Goal: Transaction & Acquisition: Purchase product/service

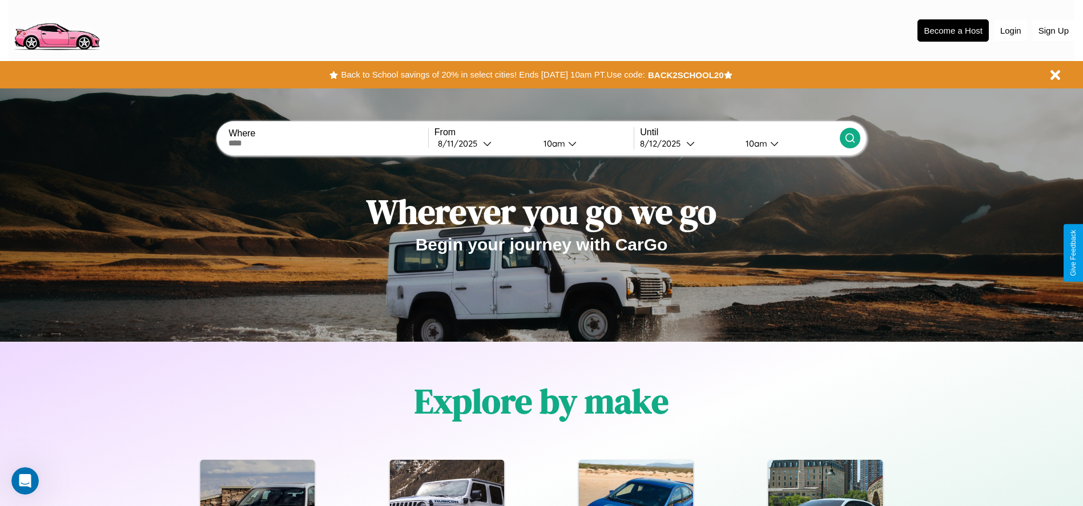
click at [328, 143] on input "text" at bounding box center [327, 143] width 199 height 9
type input "**********"
click at [484, 143] on icon at bounding box center [487, 143] width 9 height 9
select select "*"
select select "****"
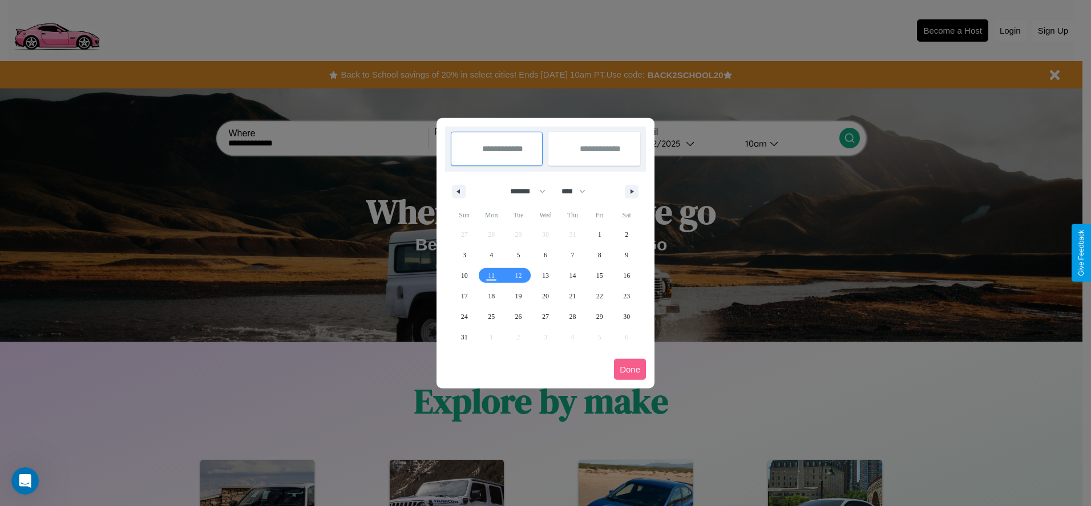
drag, startPoint x: 523, startPoint y: 191, endPoint x: 546, endPoint y: 229, distance: 44.0
click at [523, 191] on select "******* ******** ***** ***** *** **** **** ****** ********* ******* ******** **…" at bounding box center [526, 191] width 49 height 19
select select "*"
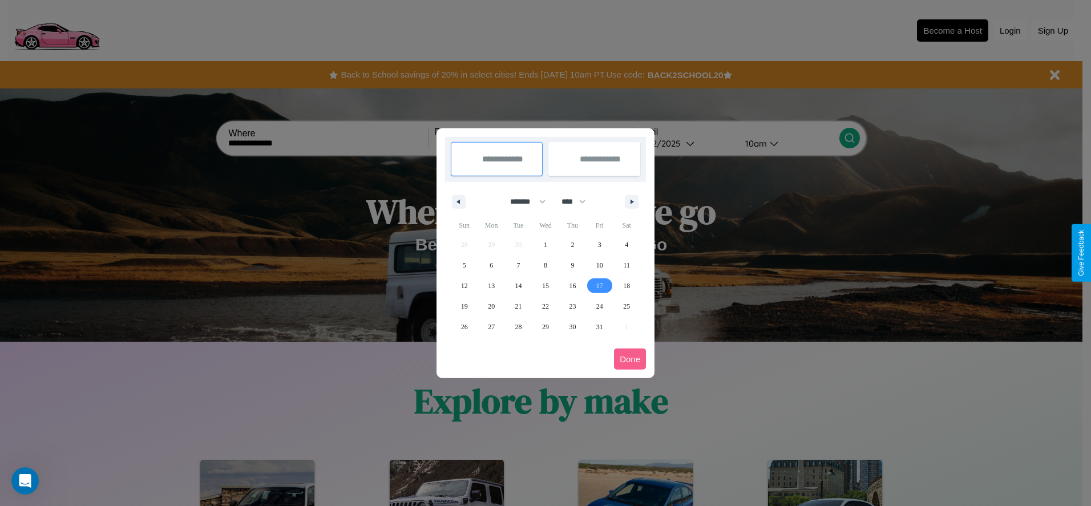
click at [599, 285] on span "17" at bounding box center [599, 286] width 7 height 21
type input "**********"
click at [464, 326] on span "26" at bounding box center [464, 327] width 7 height 21
type input "**********"
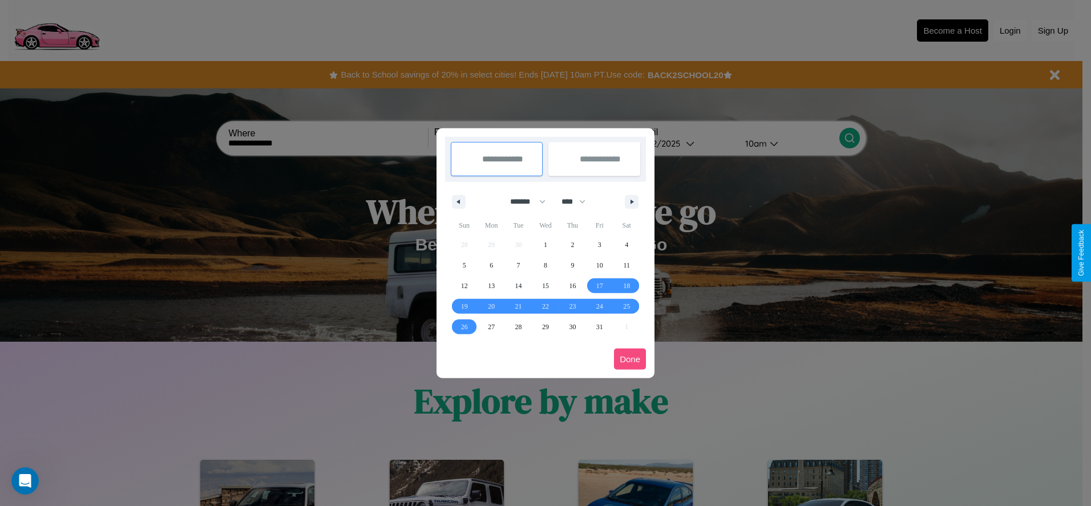
click at [630, 359] on button "Done" at bounding box center [630, 359] width 32 height 21
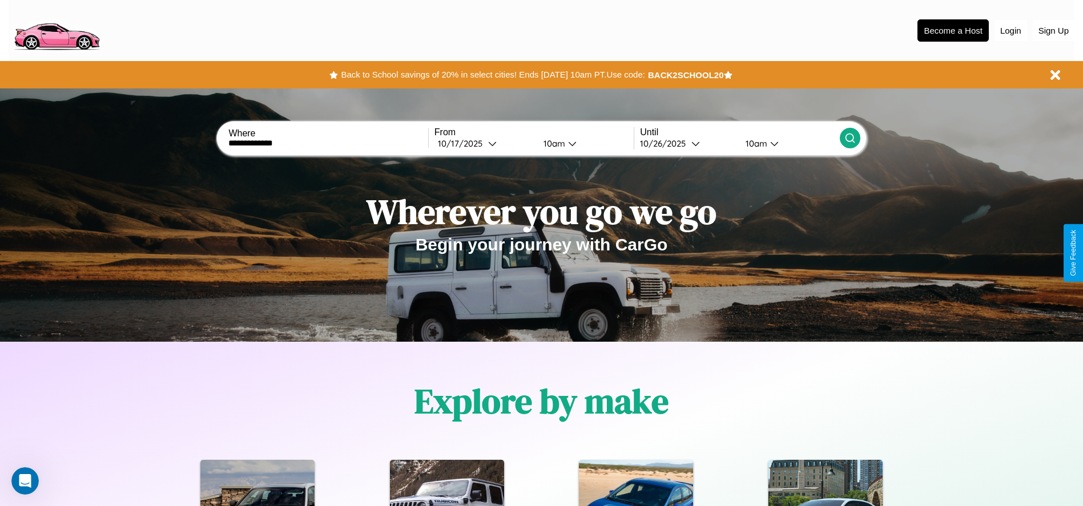
click at [849, 138] on icon at bounding box center [849, 137] width 11 height 11
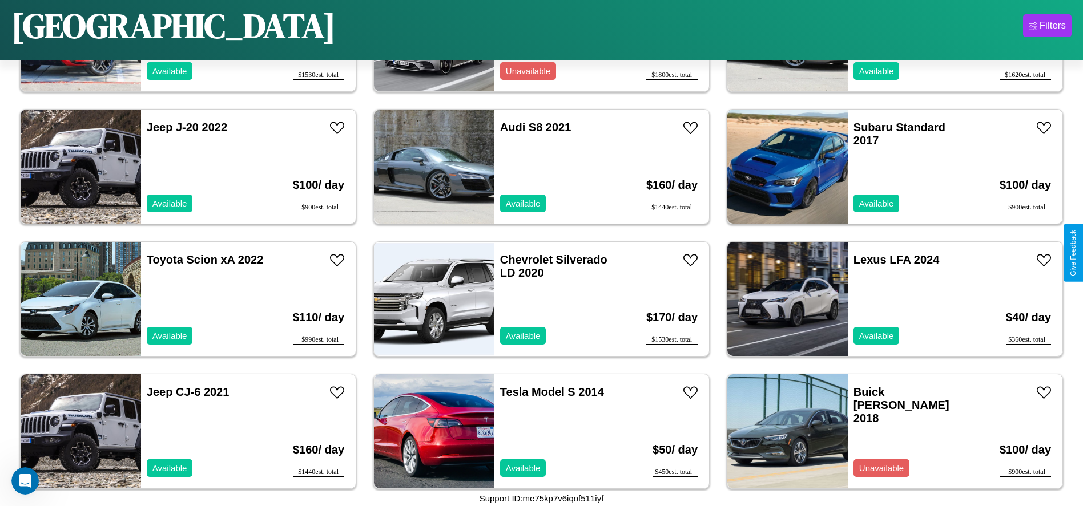
scroll to position [2776, 0]
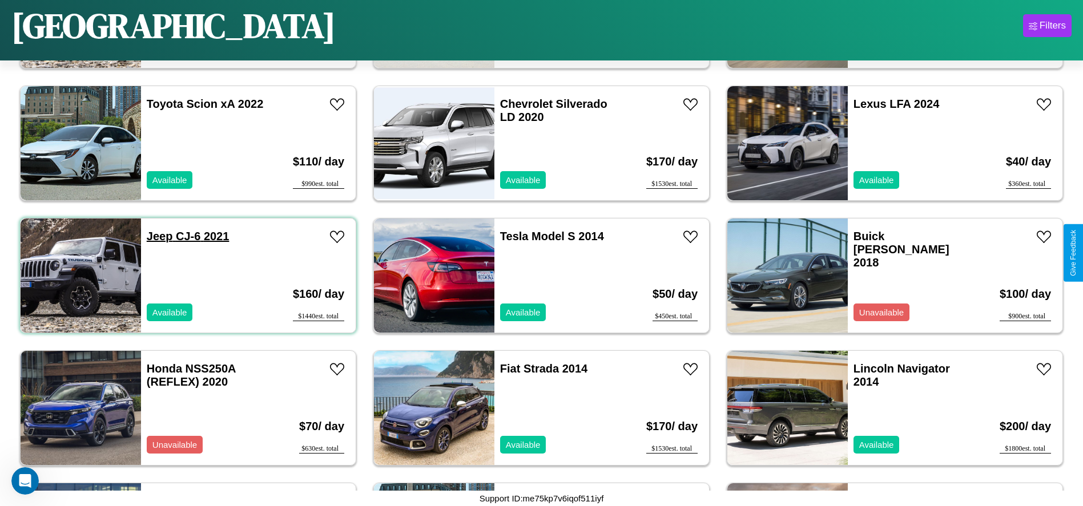
click at [158, 236] on link "Jeep CJ-6 2021" at bounding box center [188, 236] width 83 height 13
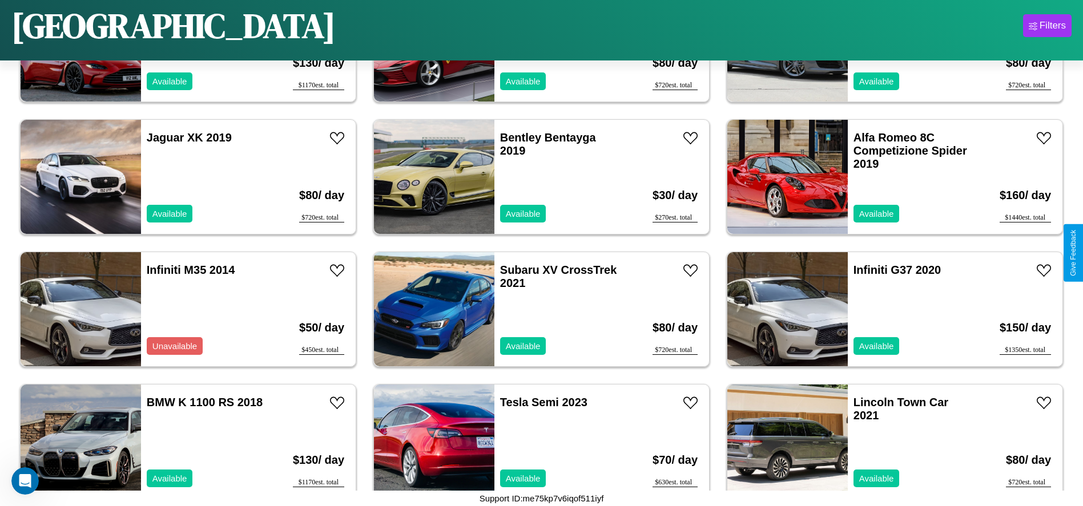
scroll to position [4894, 0]
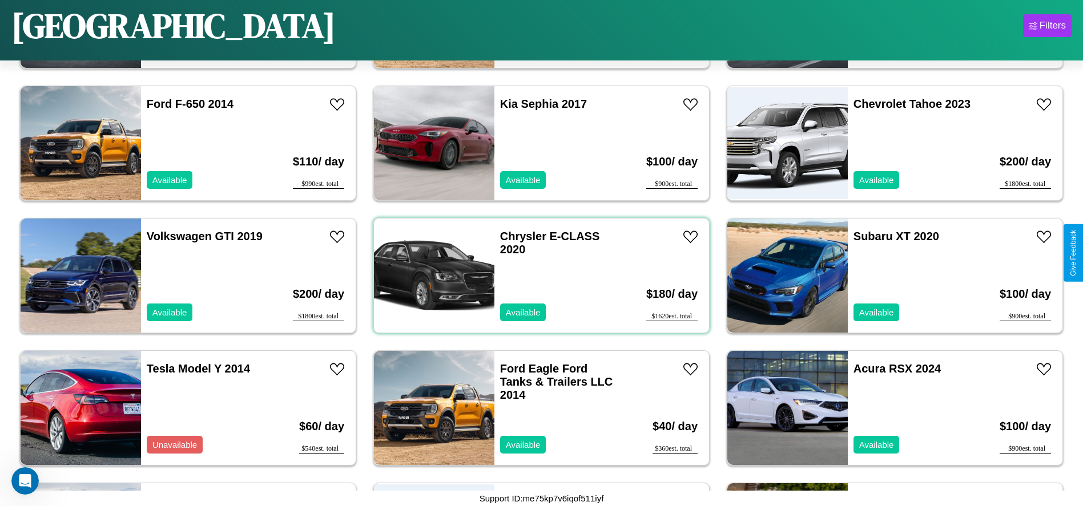
click at [537, 276] on div "Chrysler E-CLASS 2020 Available" at bounding box center [560, 276] width 132 height 114
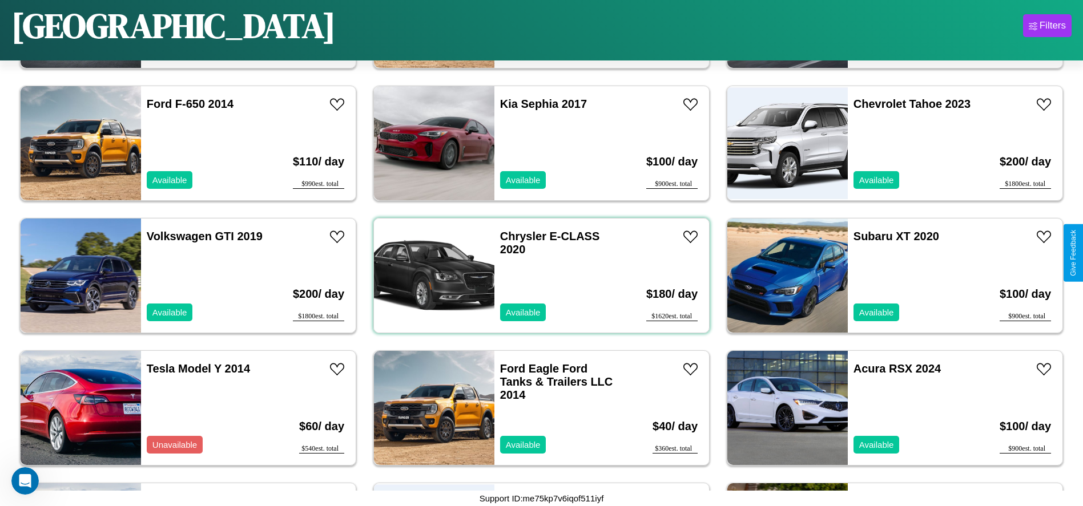
click at [537, 276] on div "Chrysler E-CLASS 2020 Available" at bounding box center [560, 276] width 132 height 114
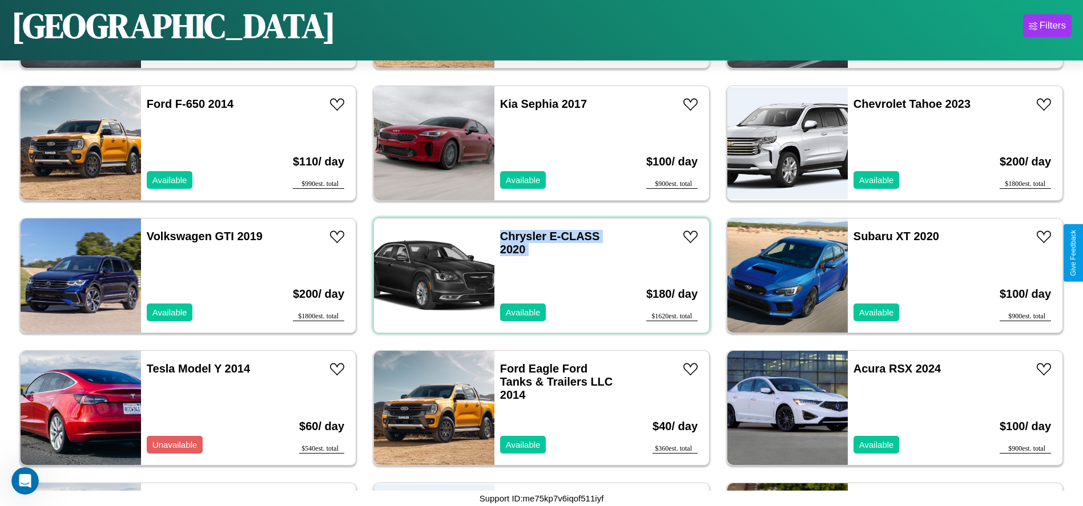
click at [537, 276] on div "Chrysler E-CLASS 2020 Available" at bounding box center [560, 276] width 132 height 114
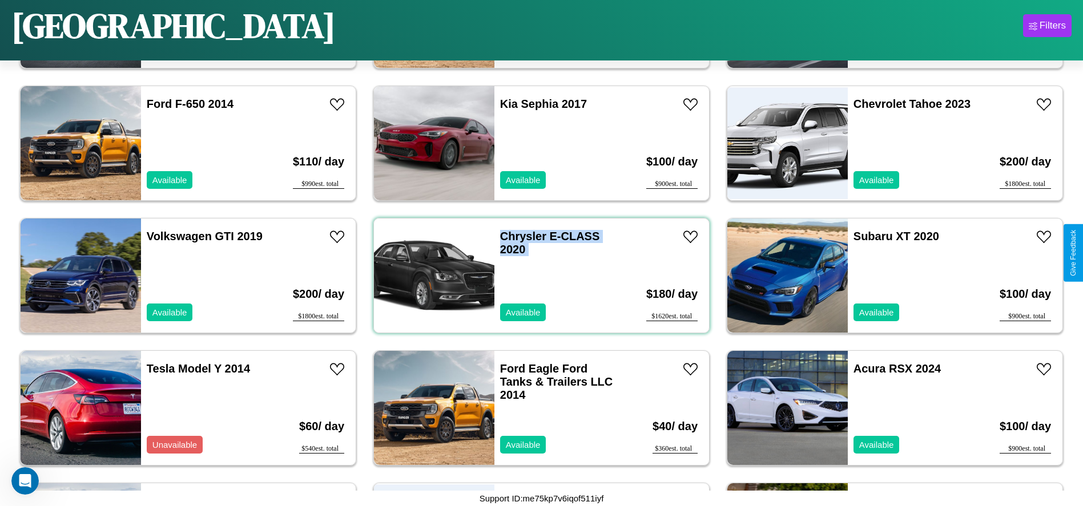
click at [537, 276] on div "Chrysler E-CLASS 2020 Available" at bounding box center [560, 276] width 132 height 114
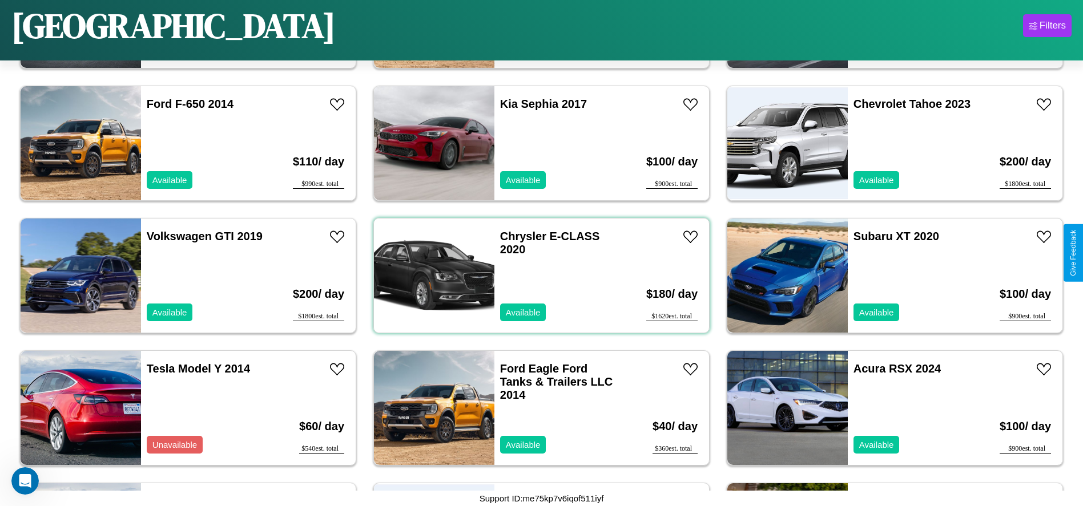
click at [537, 276] on div "Chrysler E-CLASS 2020 Available" at bounding box center [560, 276] width 132 height 114
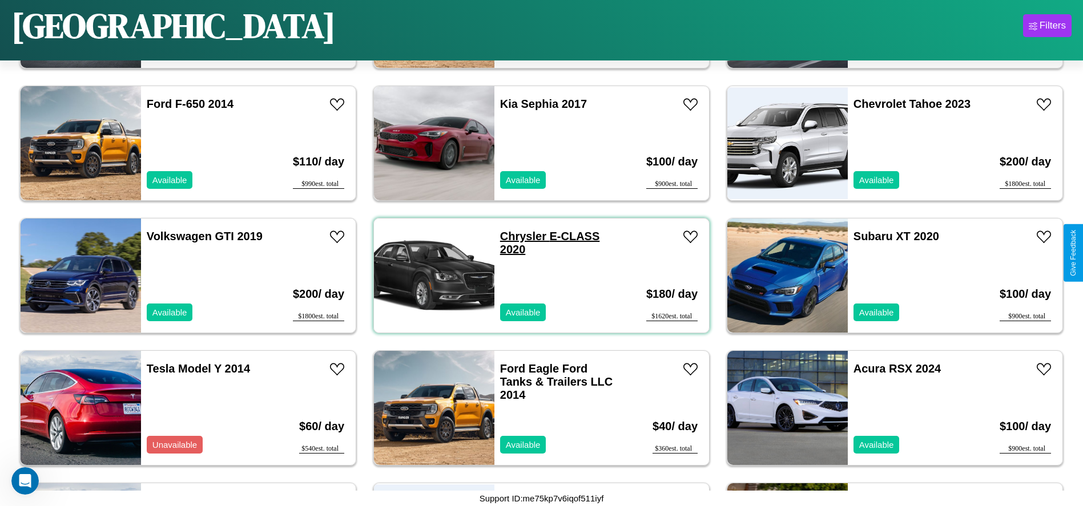
click at [519, 236] on link "Chrysler E-CLASS 2020" at bounding box center [550, 243] width 100 height 26
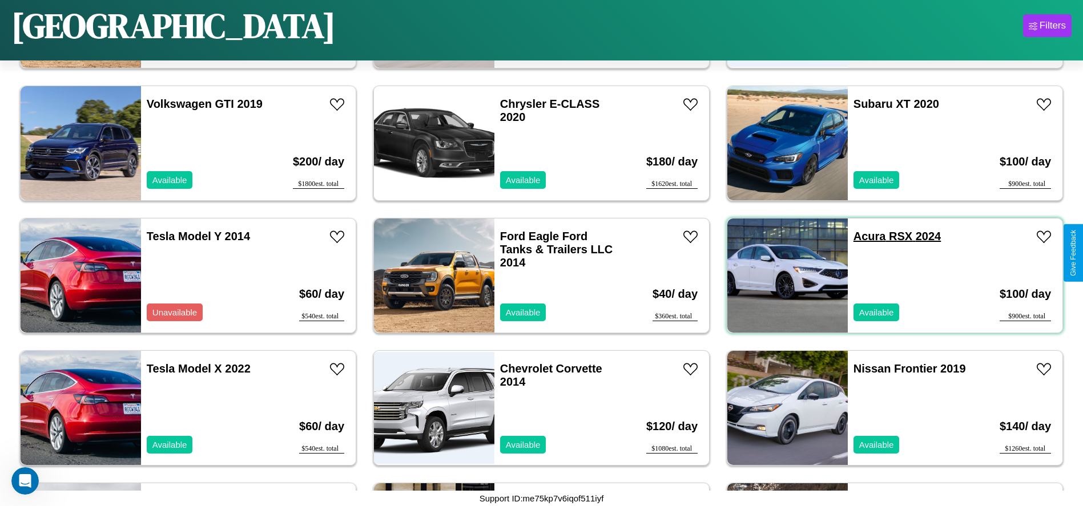
click at [862, 236] on link "Acura RSX 2024" at bounding box center [896, 236] width 87 height 13
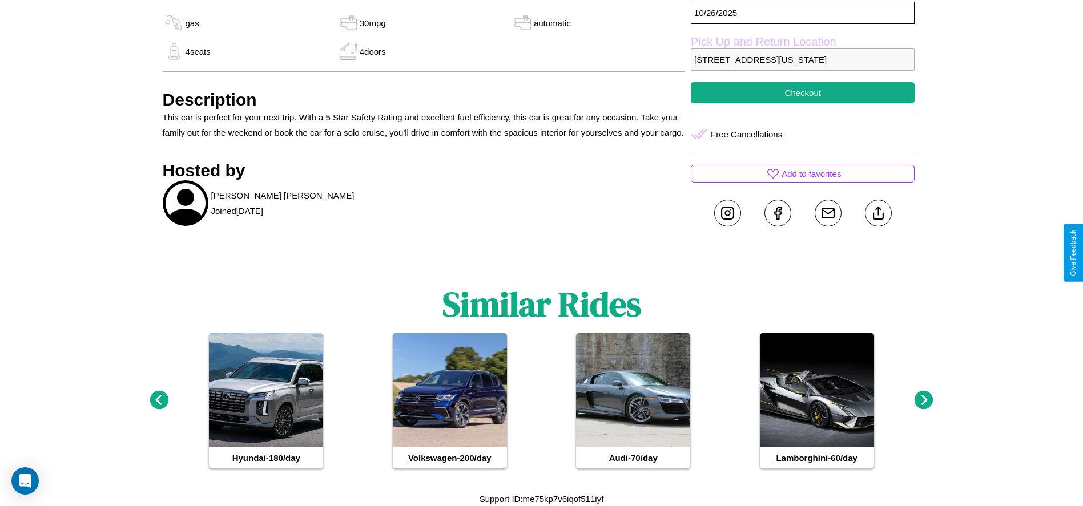
scroll to position [540, 0]
click at [924, 400] on icon at bounding box center [923, 399] width 19 height 19
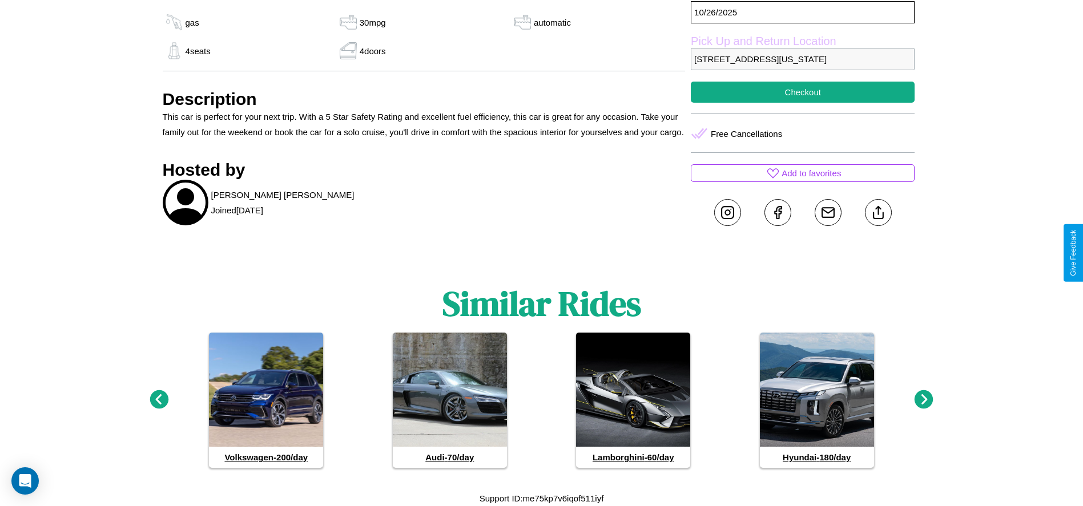
click at [924, 400] on icon at bounding box center [923, 399] width 19 height 19
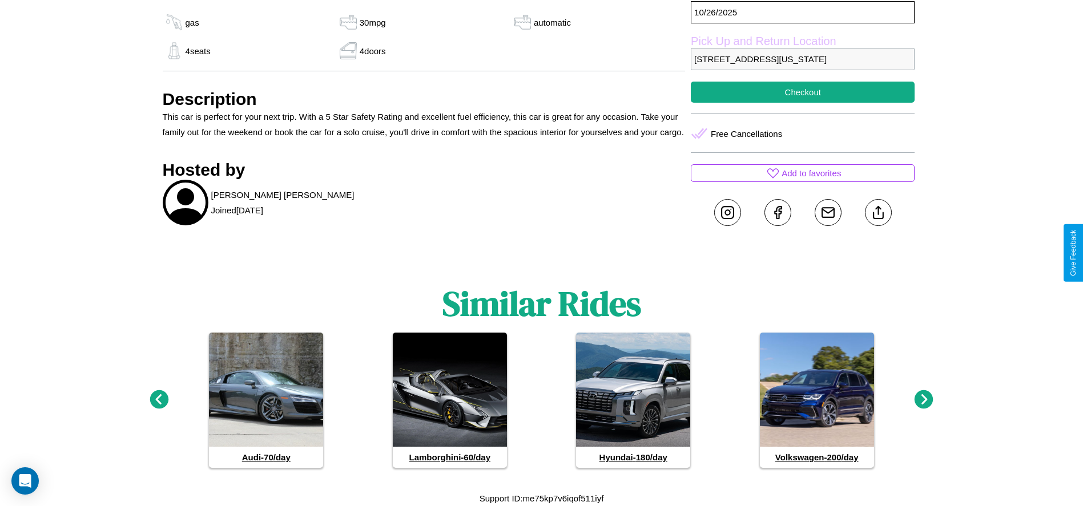
click at [924, 400] on icon at bounding box center [923, 399] width 19 height 19
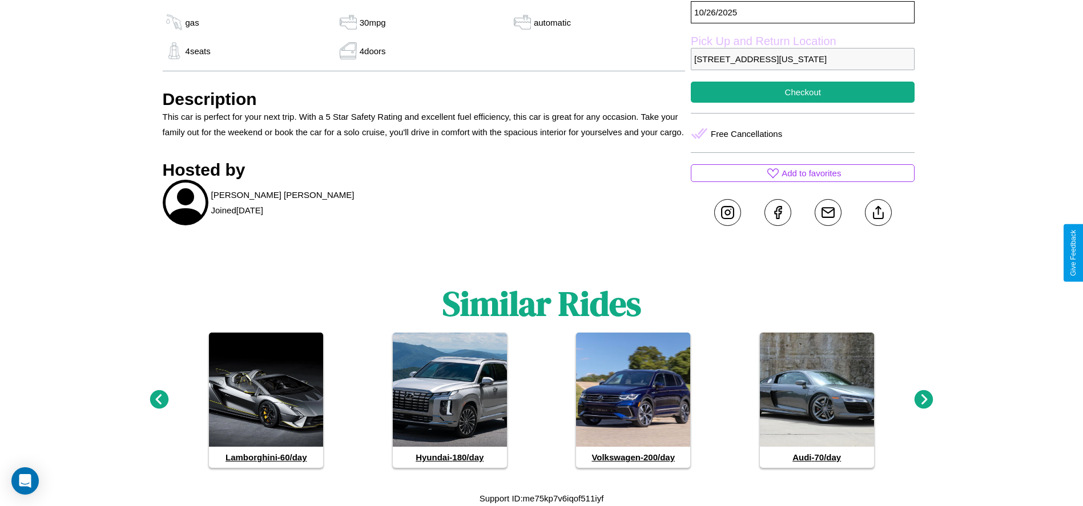
click at [924, 400] on icon at bounding box center [923, 399] width 19 height 19
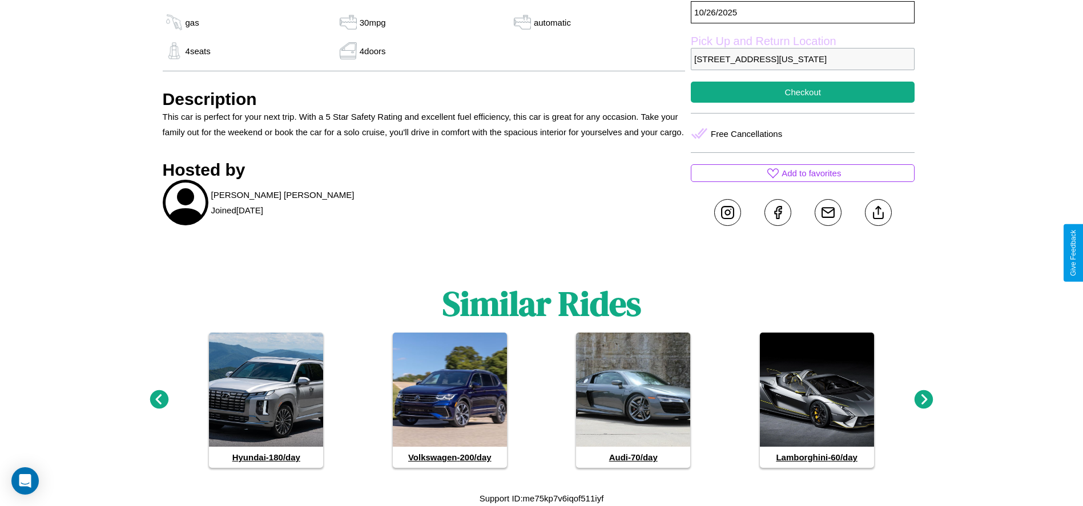
click at [924, 400] on icon at bounding box center [923, 399] width 19 height 19
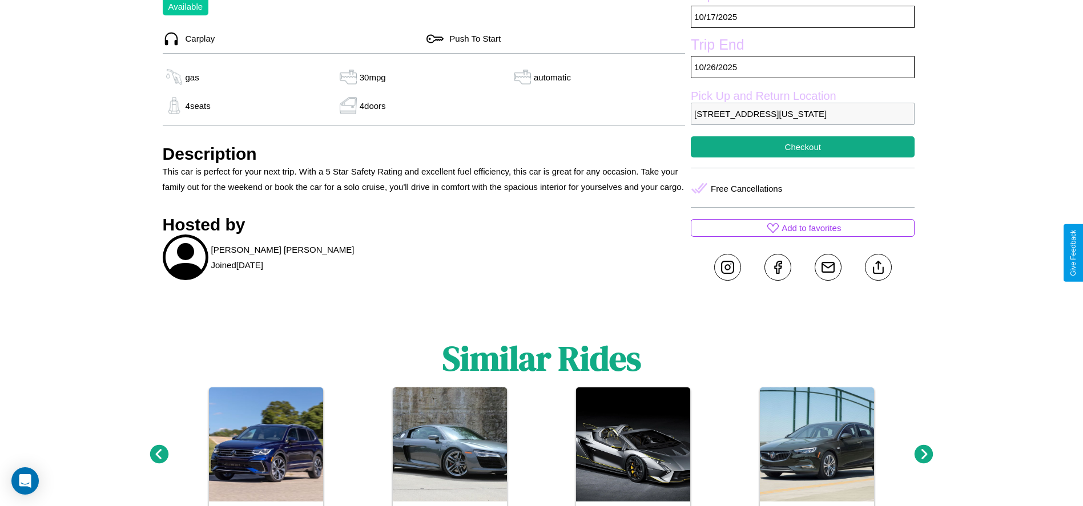
scroll to position [460, 0]
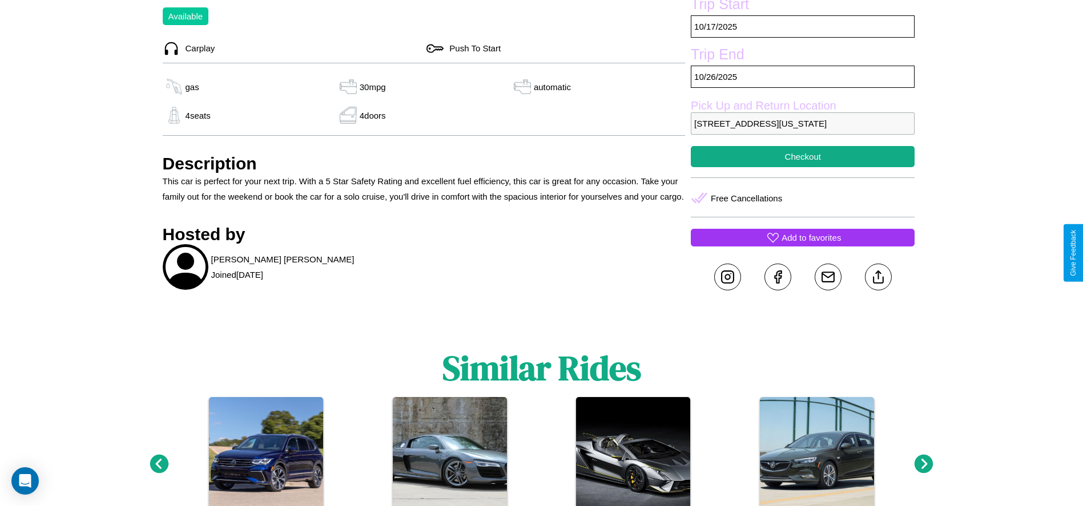
click at [803, 245] on p "Add to favorites" at bounding box center [810, 237] width 59 height 15
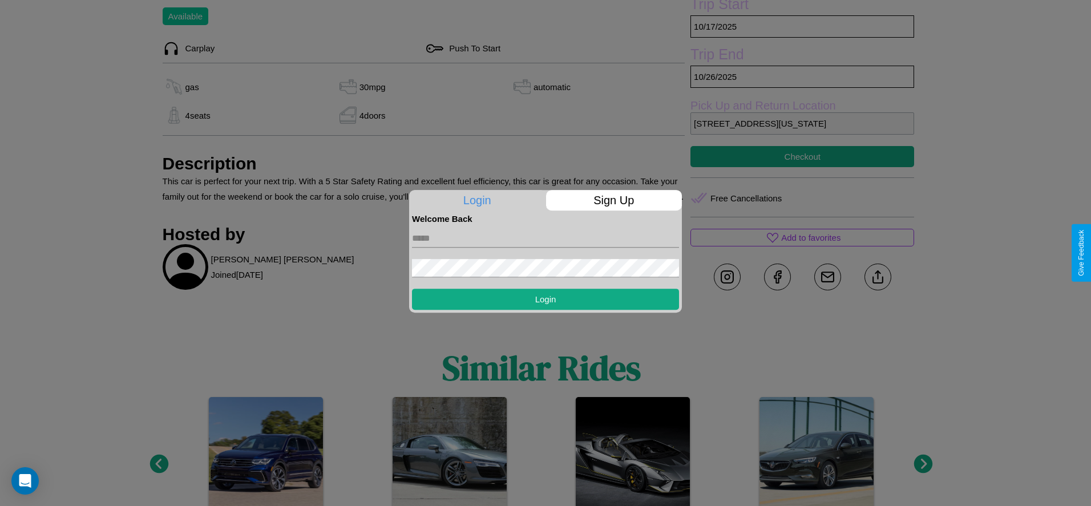
click at [614, 200] on p "Sign Up" at bounding box center [614, 200] width 136 height 21
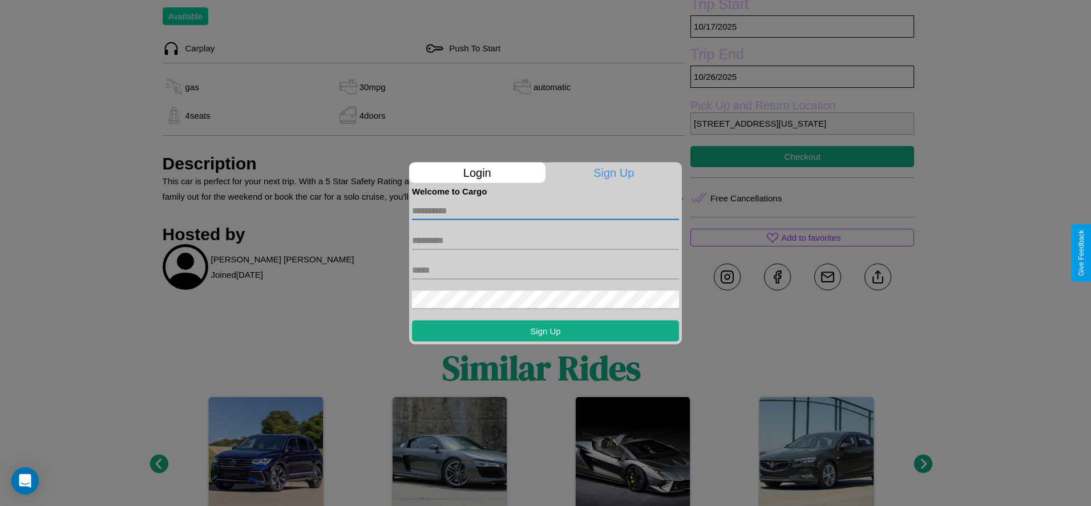
click at [546, 211] on input "text" at bounding box center [545, 210] width 267 height 18
type input "******"
click at [546, 240] on input "text" at bounding box center [545, 240] width 267 height 18
type input "******"
click at [546, 270] on input "text" at bounding box center [545, 270] width 267 height 18
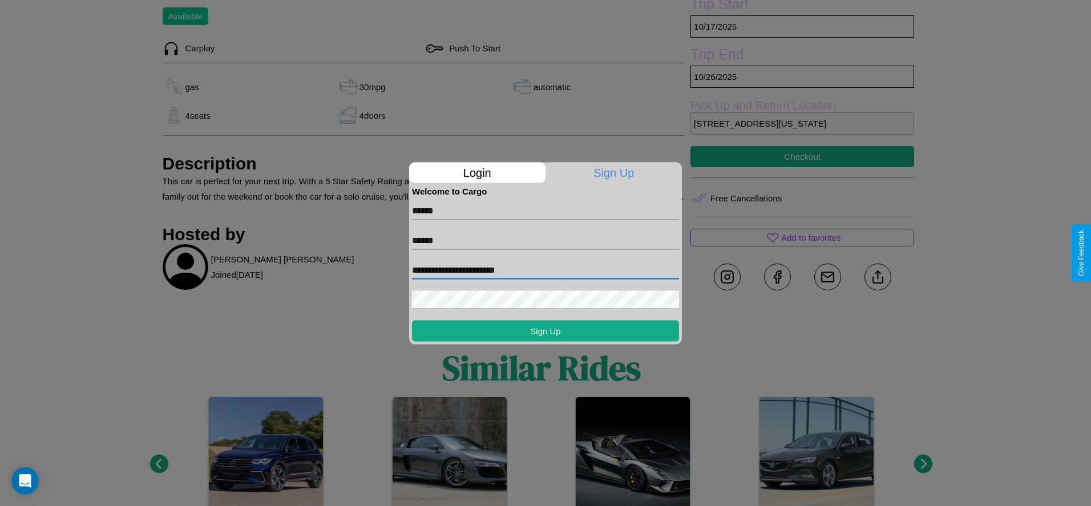
type input "**********"
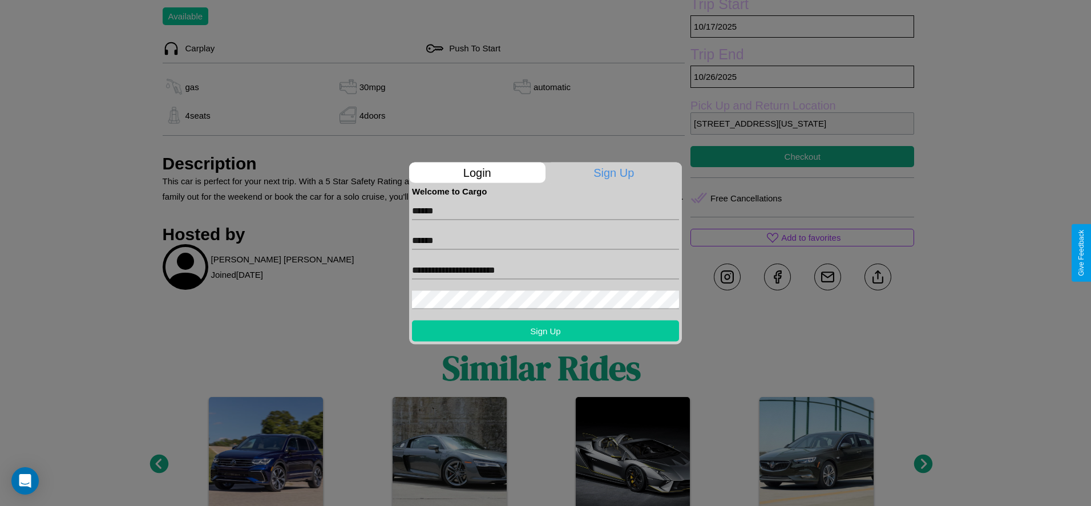
click at [546, 330] on button "Sign Up" at bounding box center [545, 330] width 267 height 21
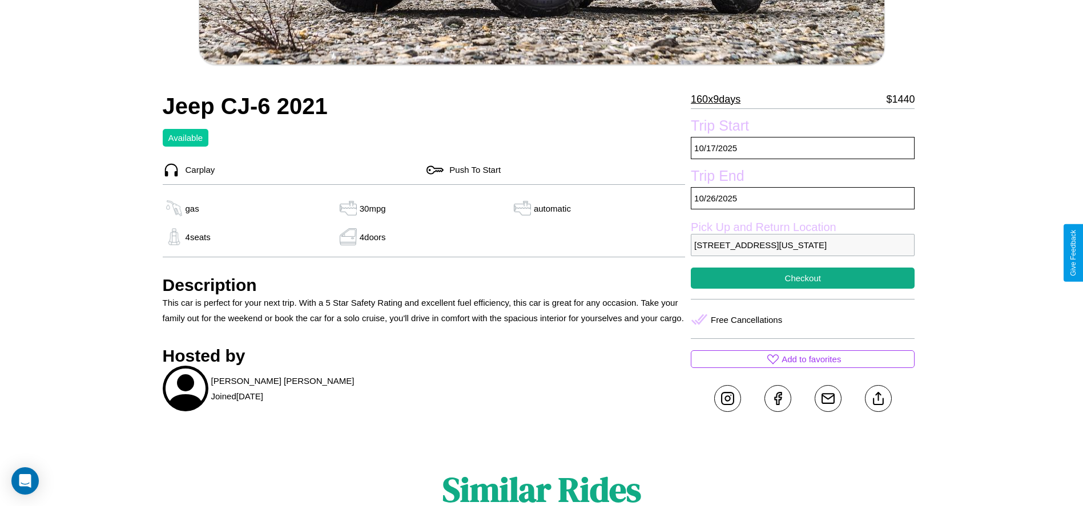
scroll to position [379, 0]
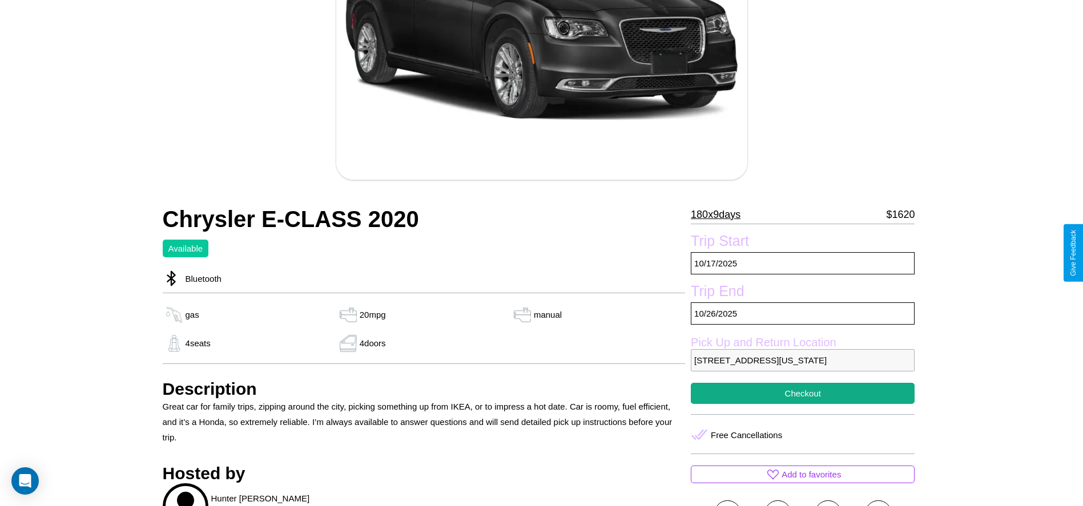
scroll to position [345, 0]
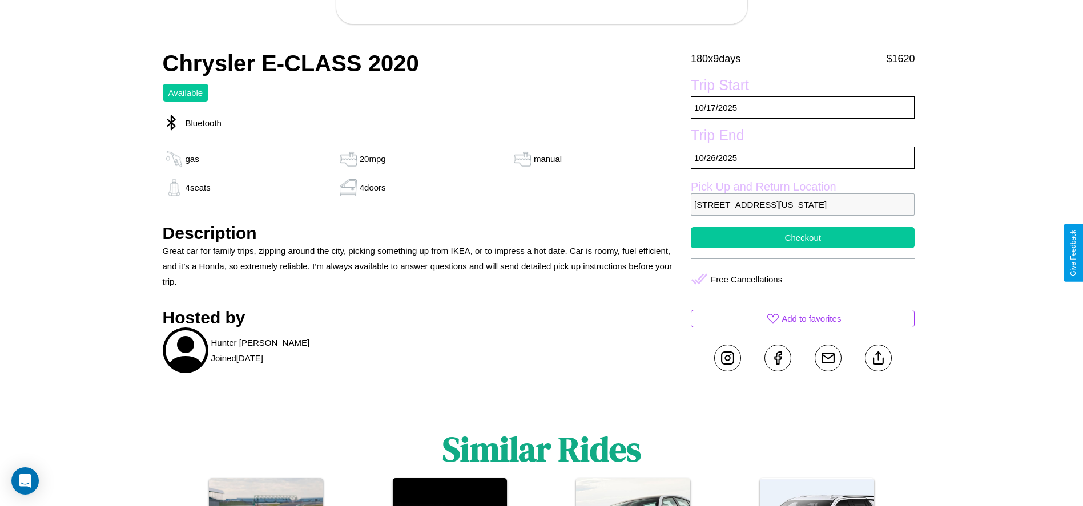
click at [803, 248] on button "Checkout" at bounding box center [803, 237] width 224 height 21
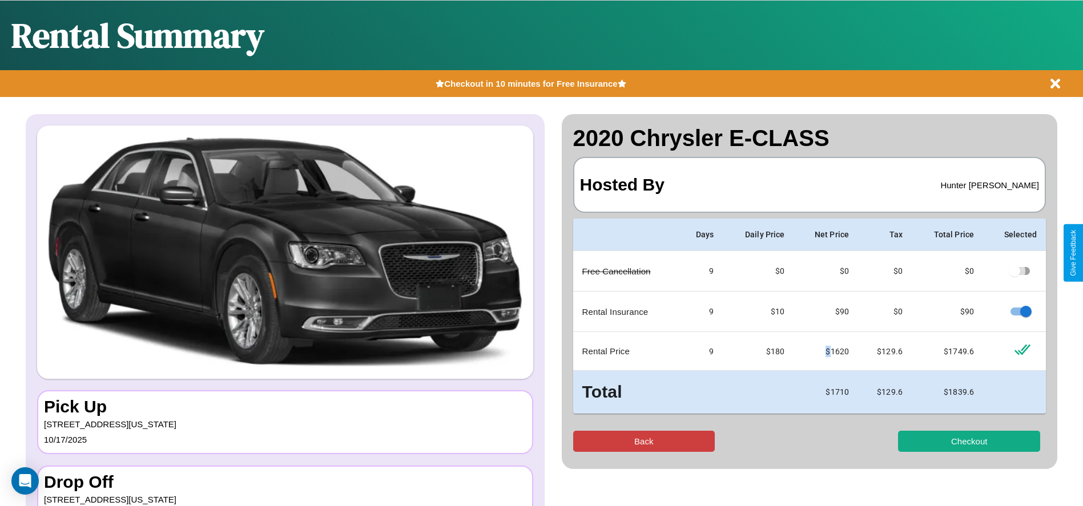
click at [643, 441] on button "Back" at bounding box center [644, 441] width 142 height 21
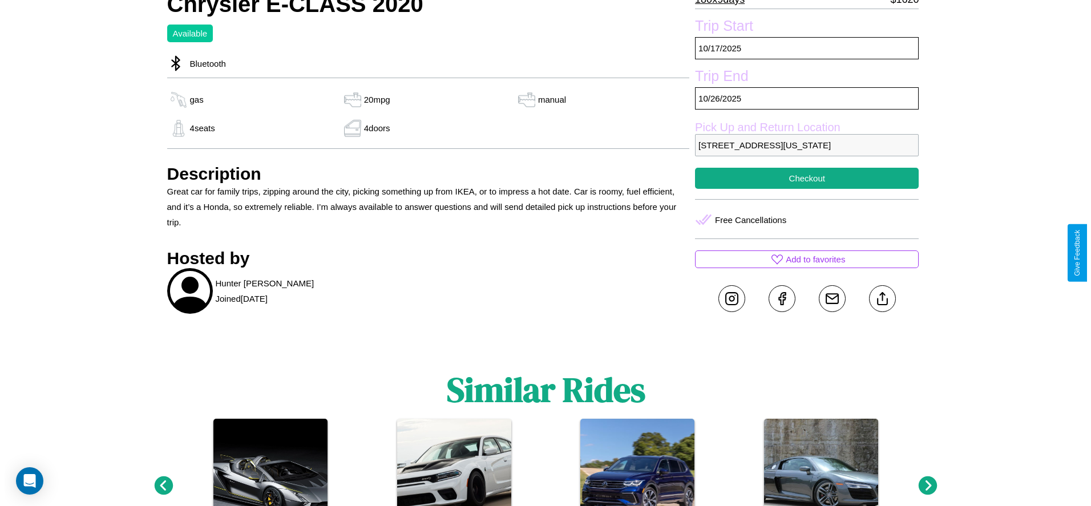
scroll to position [426, 0]
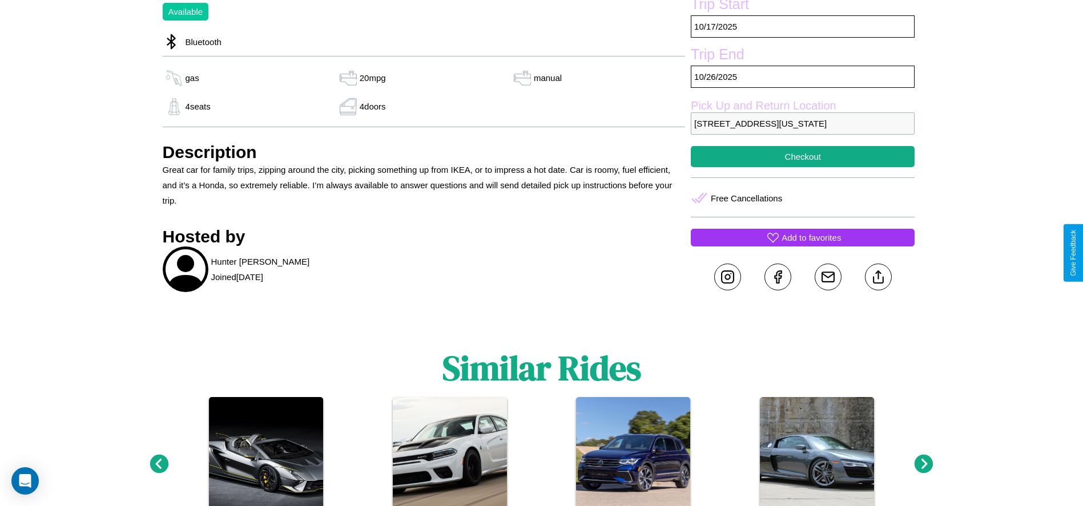
click at [803, 245] on p "Add to favorites" at bounding box center [810, 237] width 59 height 15
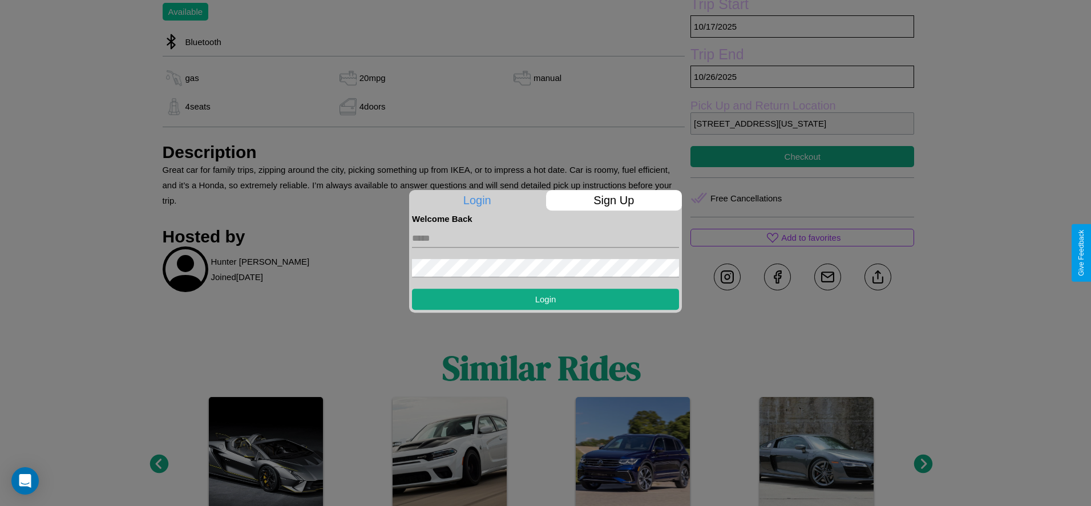
click at [546, 238] on input "text" at bounding box center [545, 238] width 267 height 18
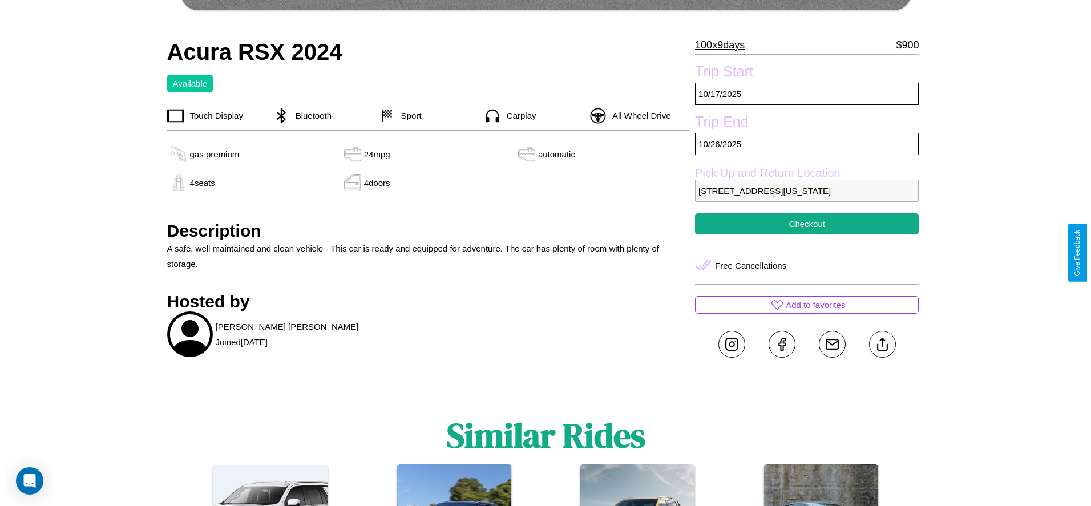
scroll to position [606, 0]
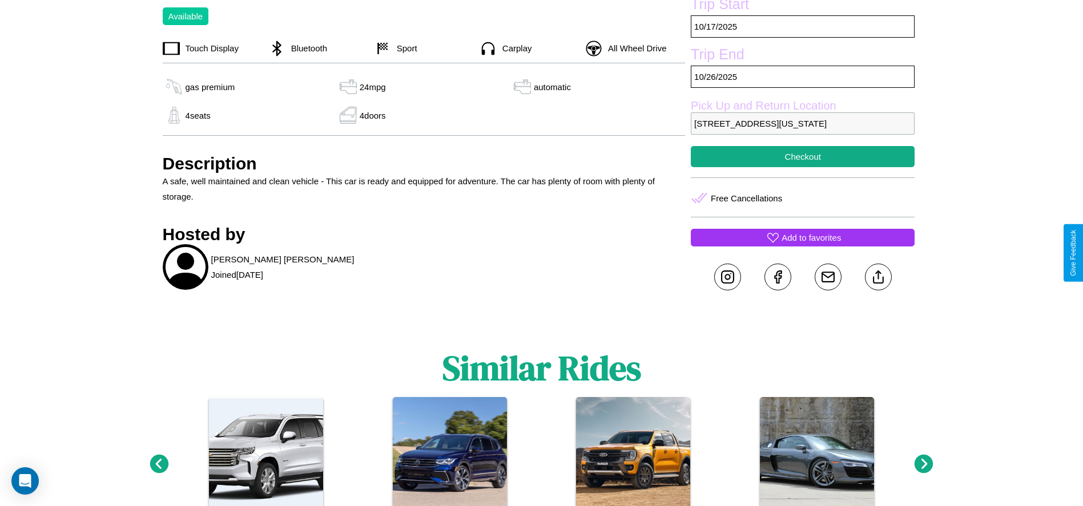
click at [803, 245] on p "Add to favorites" at bounding box center [810, 237] width 59 height 15
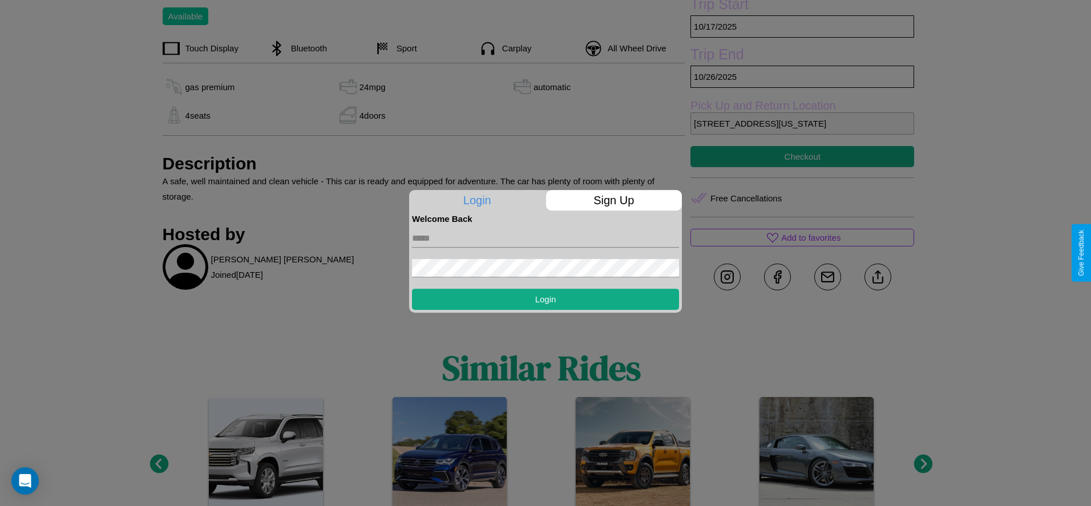
click at [546, 253] on form "Login" at bounding box center [545, 267] width 267 height 86
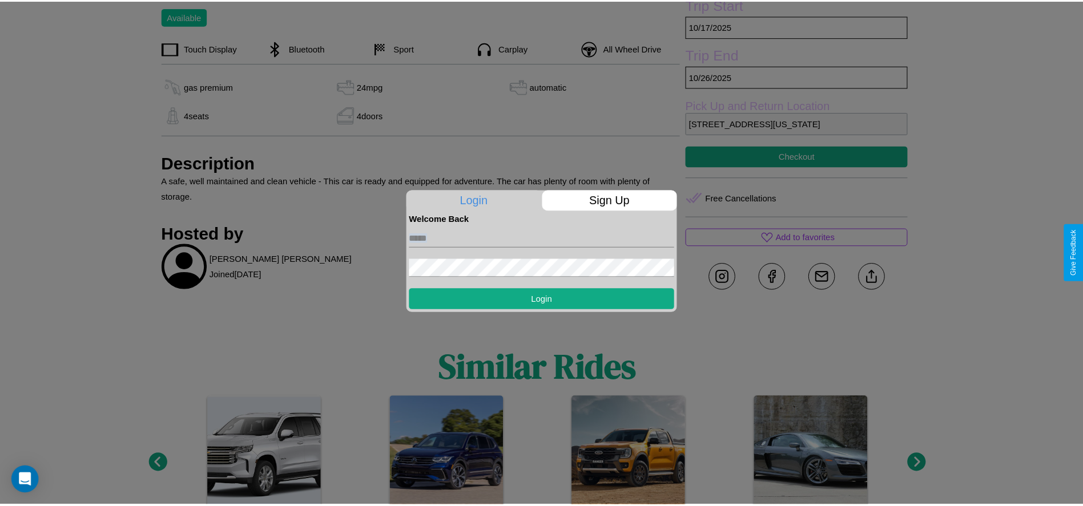
scroll to position [525, 0]
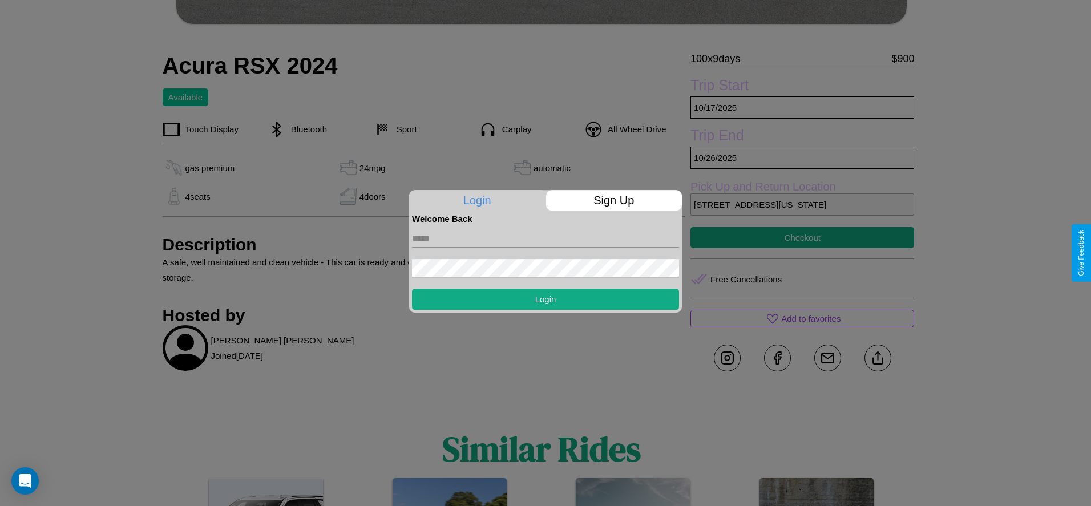
click at [803, 253] on div at bounding box center [545, 253] width 1091 height 506
